Goal: Navigation & Orientation: Find specific page/section

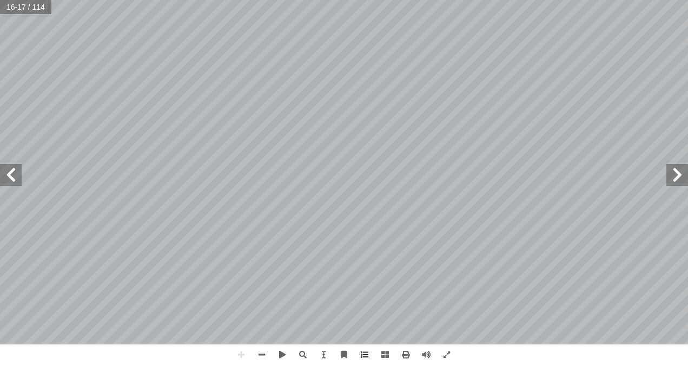
click at [678, 177] on span at bounding box center [678, 175] width 22 height 22
click at [16, 179] on span at bounding box center [11, 175] width 22 height 22
click at [688, 98] on html "الصفحة الرئيسية الصف الأول الصف الثاني الصف الثالث الصف الرابع الصف الخامس الصف…" at bounding box center [344, 49] width 688 height 98
click at [21, 179] on span at bounding box center [11, 175] width 22 height 22
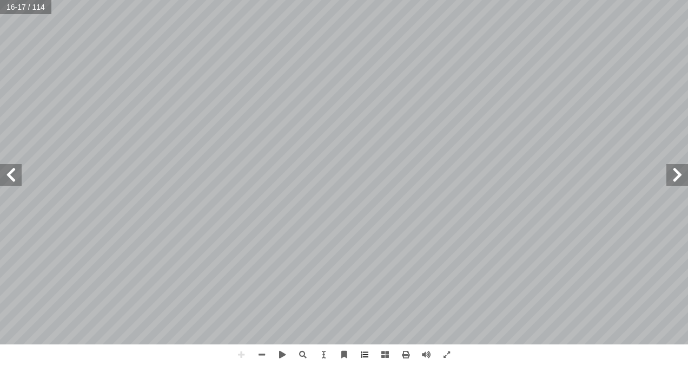
click at [670, 179] on span at bounding box center [678, 175] width 22 height 22
